Goal: Check status: Check status

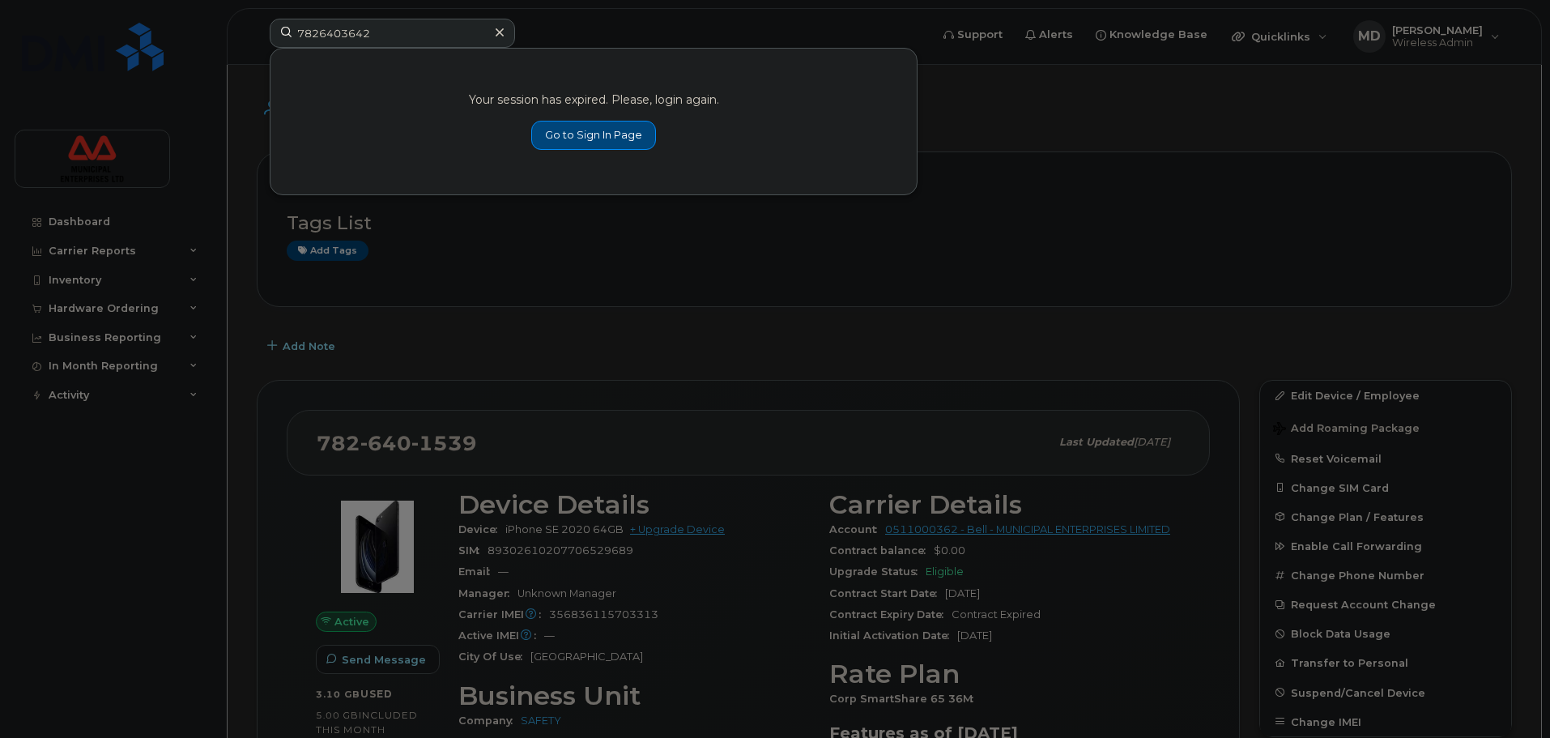
type input "7826403642"
click at [558, 125] on link "Go to Sign In Page" at bounding box center [593, 135] width 125 height 29
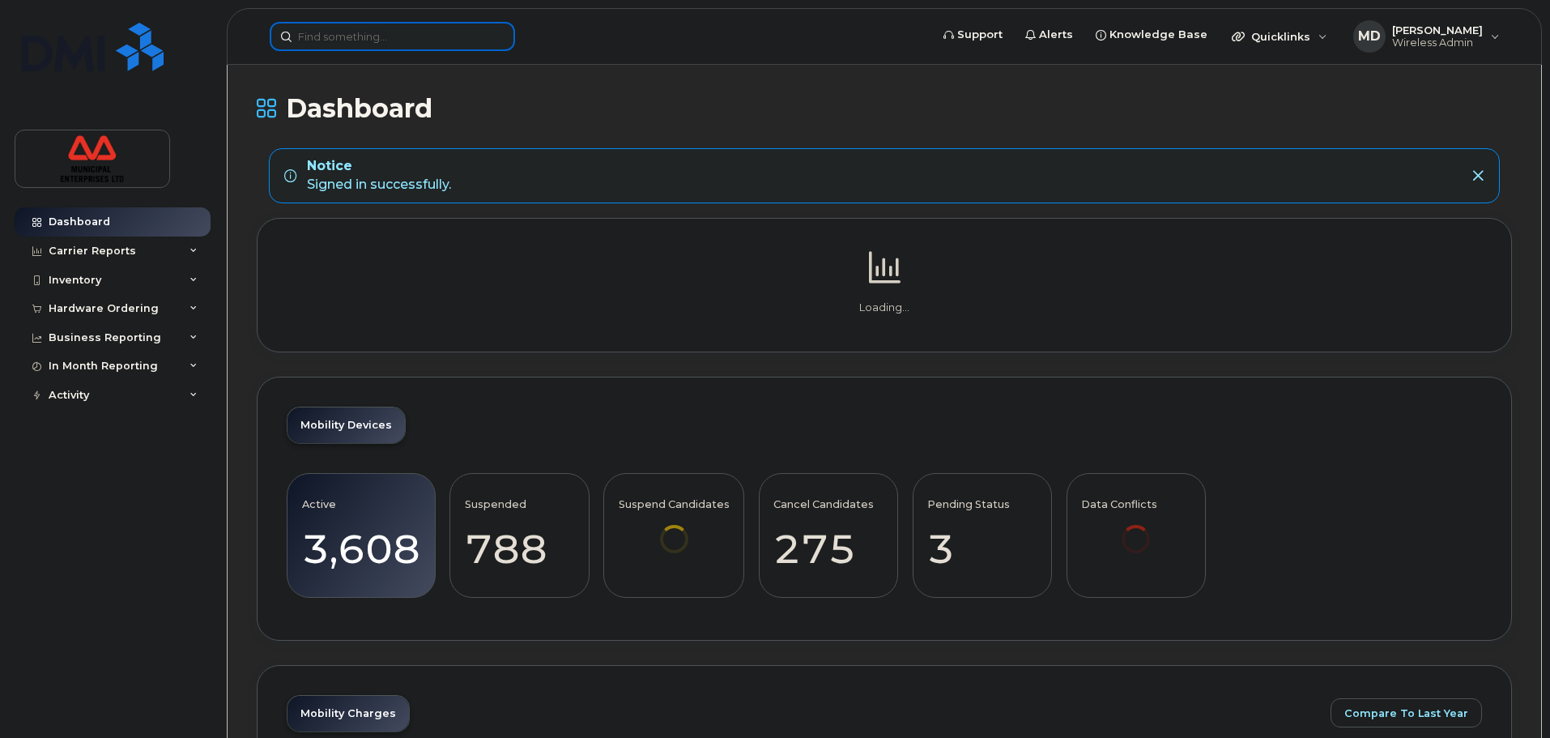
click at [367, 28] on input at bounding box center [392, 36] width 245 height 29
paste input "7826403642"
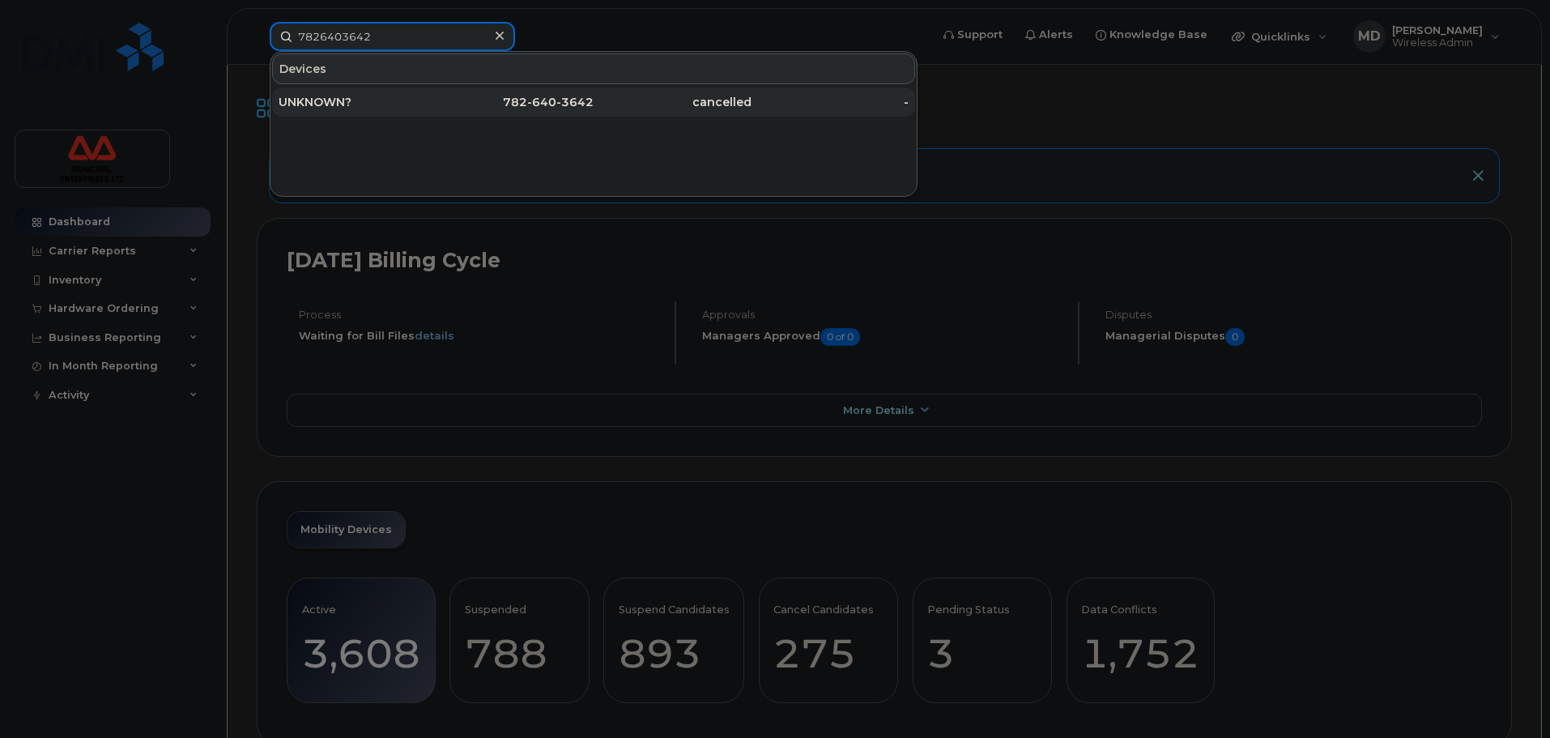
type input "7826403642"
click at [503, 101] on div "782 - 640 - 3642" at bounding box center [515, 102] width 158 height 16
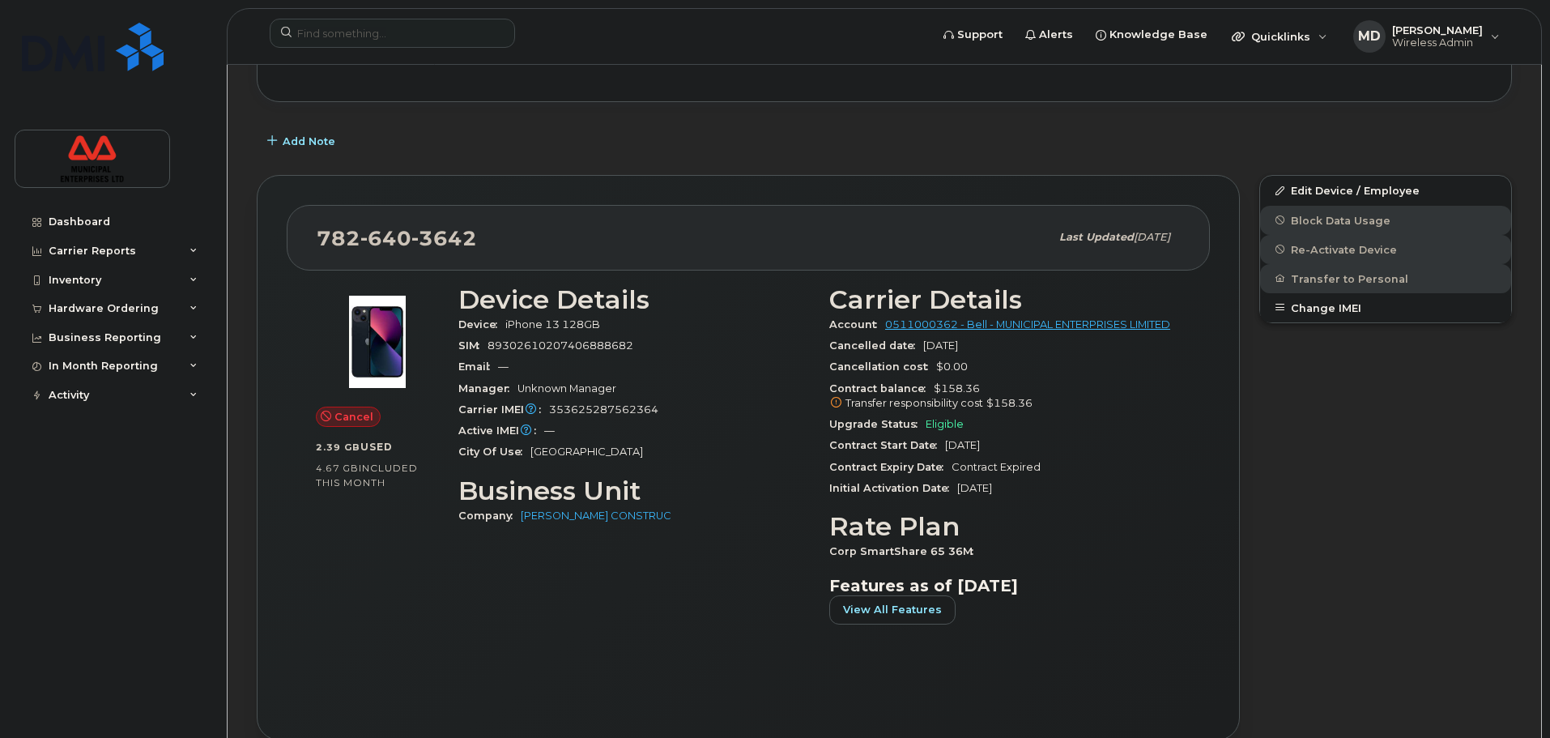
scroll to position [243, 0]
